Goal: Consume media (video, audio): Consume media (video, audio)

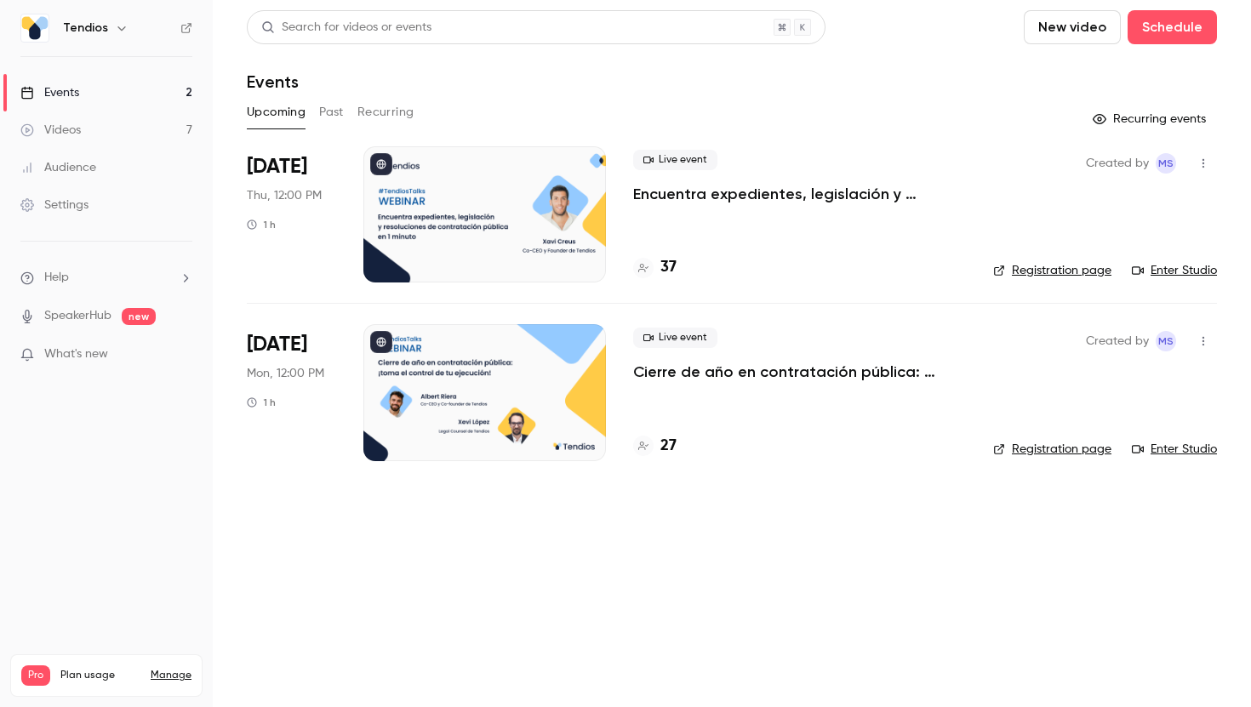
click at [91, 133] on link "Videos 7" at bounding box center [106, 129] width 213 height 37
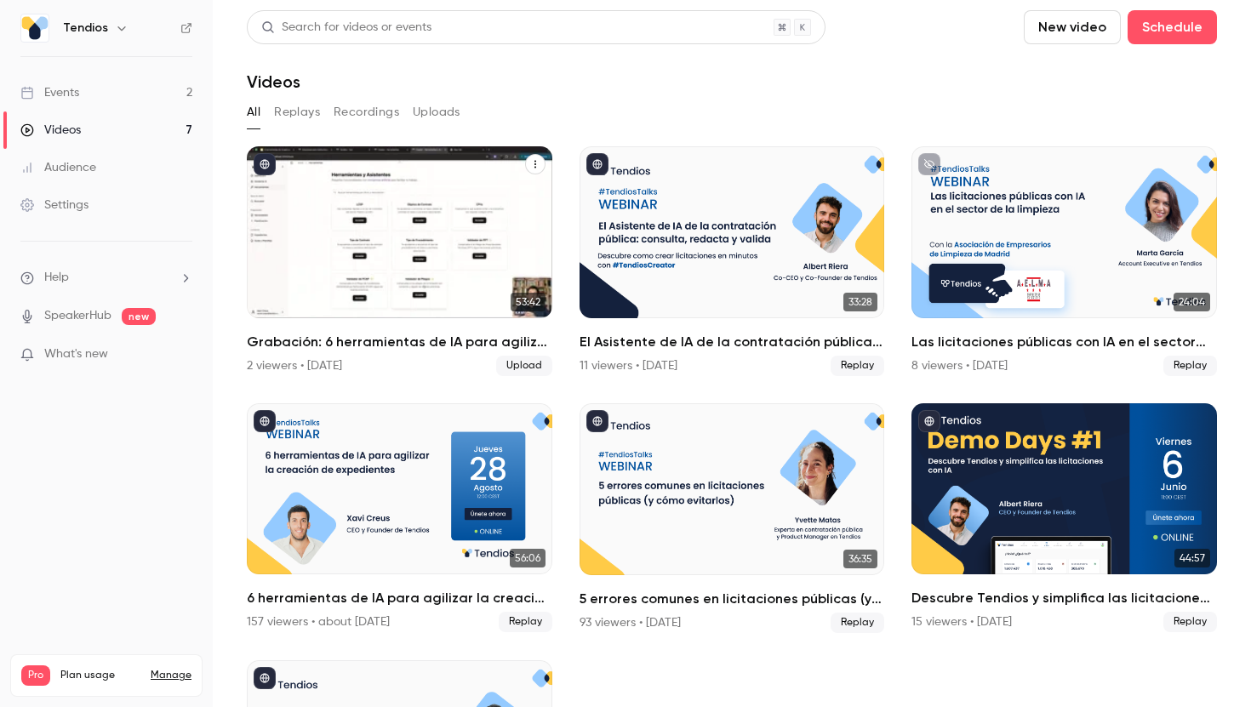
click at [367, 224] on div "Grabación: 6 herramientas de IA para agilizar la creación de expedientes" at bounding box center [400, 232] width 306 height 172
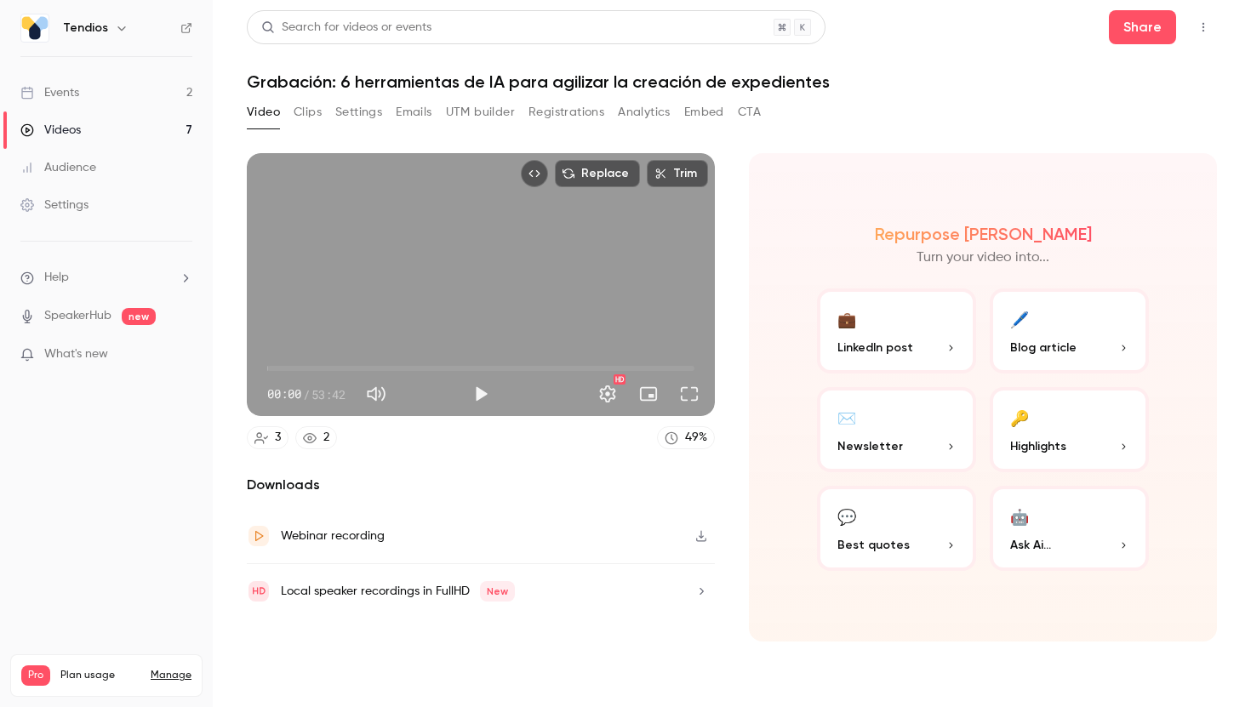
click at [583, 130] on div "Video Clips Settings Emails UTM builder Registrations Analytics Embed CTA" at bounding box center [504, 116] width 514 height 34
click at [581, 117] on button "Registrations" at bounding box center [567, 112] width 76 height 27
